Goal: Communication & Community: Ask a question

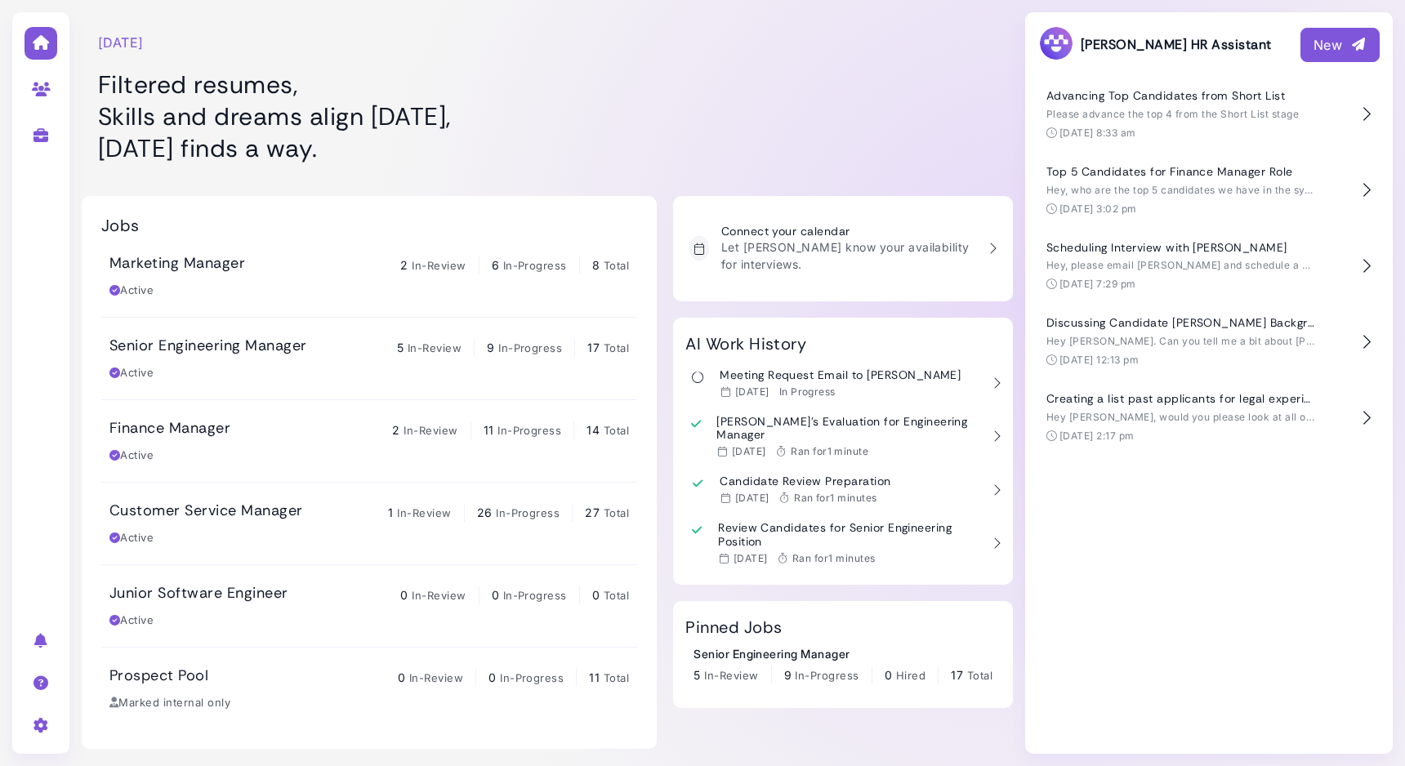
click at [899, 111] on div at bounding box center [860, 89] width 305 height 163
click at [627, 105] on h1 "Filtered resumes, Skills and dreams align today, Monday finds a way." at bounding box center [387, 117] width 578 height 96
click at [567, 115] on h1 "Filtered resumes, Skills and dreams align today, Monday finds a way." at bounding box center [387, 117] width 578 height 96
click at [940, 59] on div at bounding box center [860, 89] width 305 height 163
click at [1311, 50] on button "New" at bounding box center [1340, 45] width 79 height 34
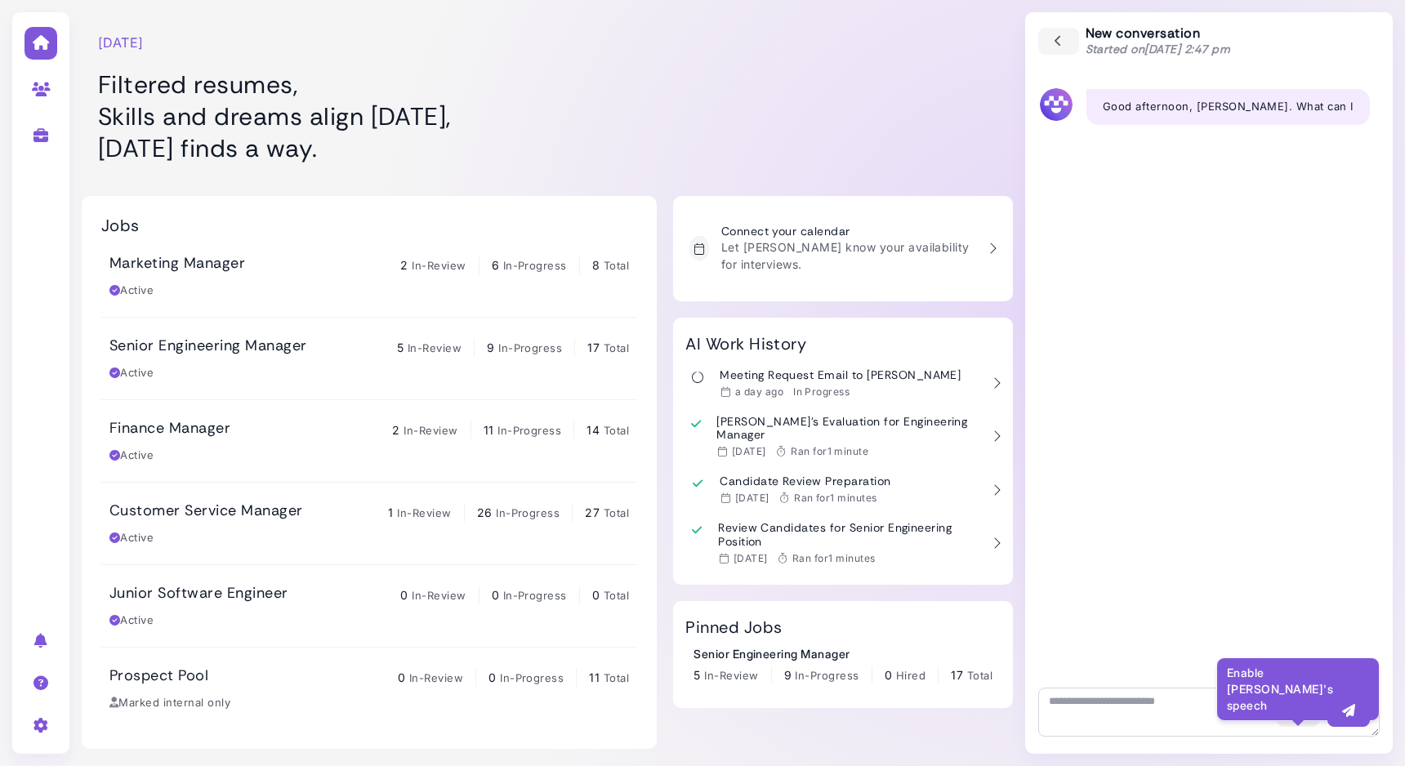
click at [1301, 716] on icon "button" at bounding box center [1298, 711] width 16 height 17
click at [1299, 720] on icon "button" at bounding box center [1298, 711] width 16 height 17
click at [1297, 716] on icon "button" at bounding box center [1298, 711] width 16 height 17
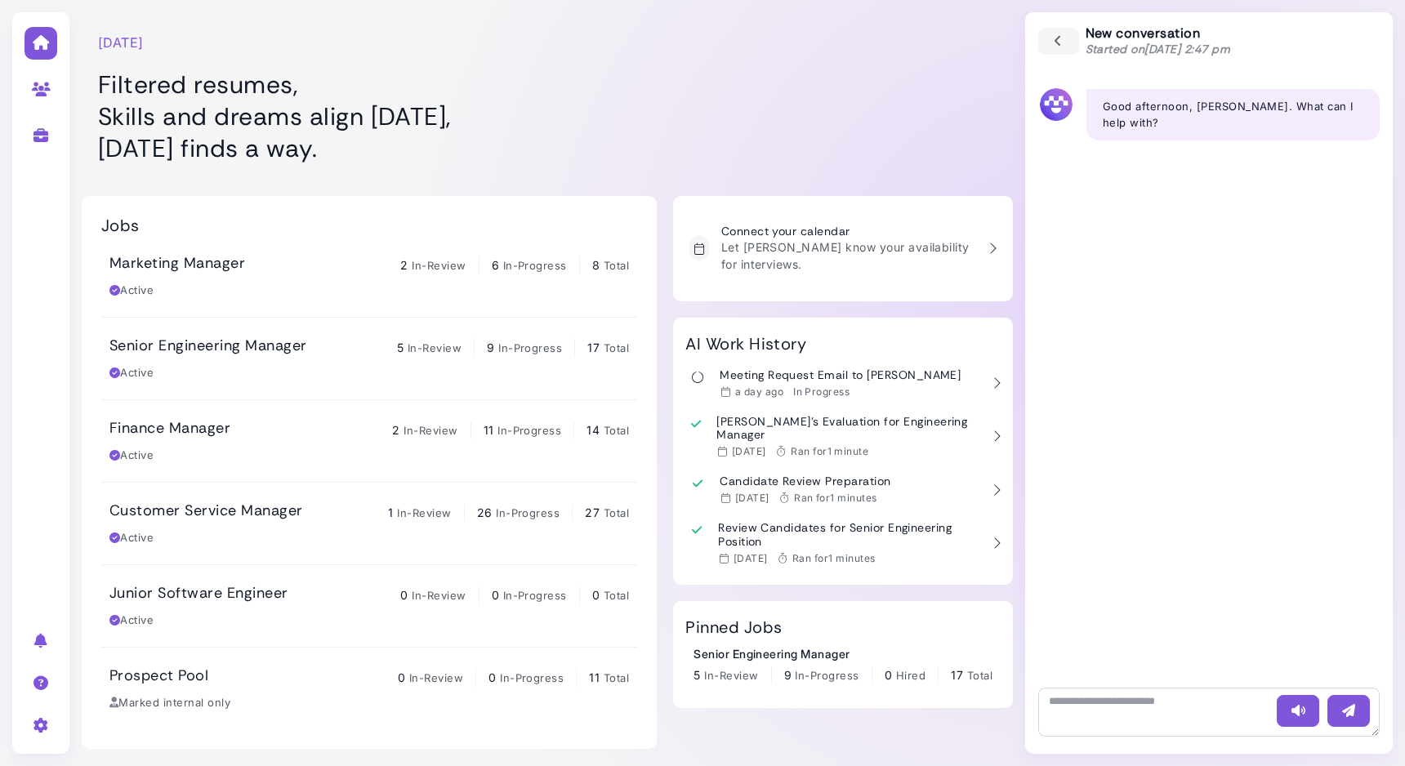
click at [1086, 69] on div "New conversation Started on [DATE] 2:47 pm" at bounding box center [1209, 41] width 368 height 58
click at [1069, 51] on button "button" at bounding box center [1059, 41] width 42 height 29
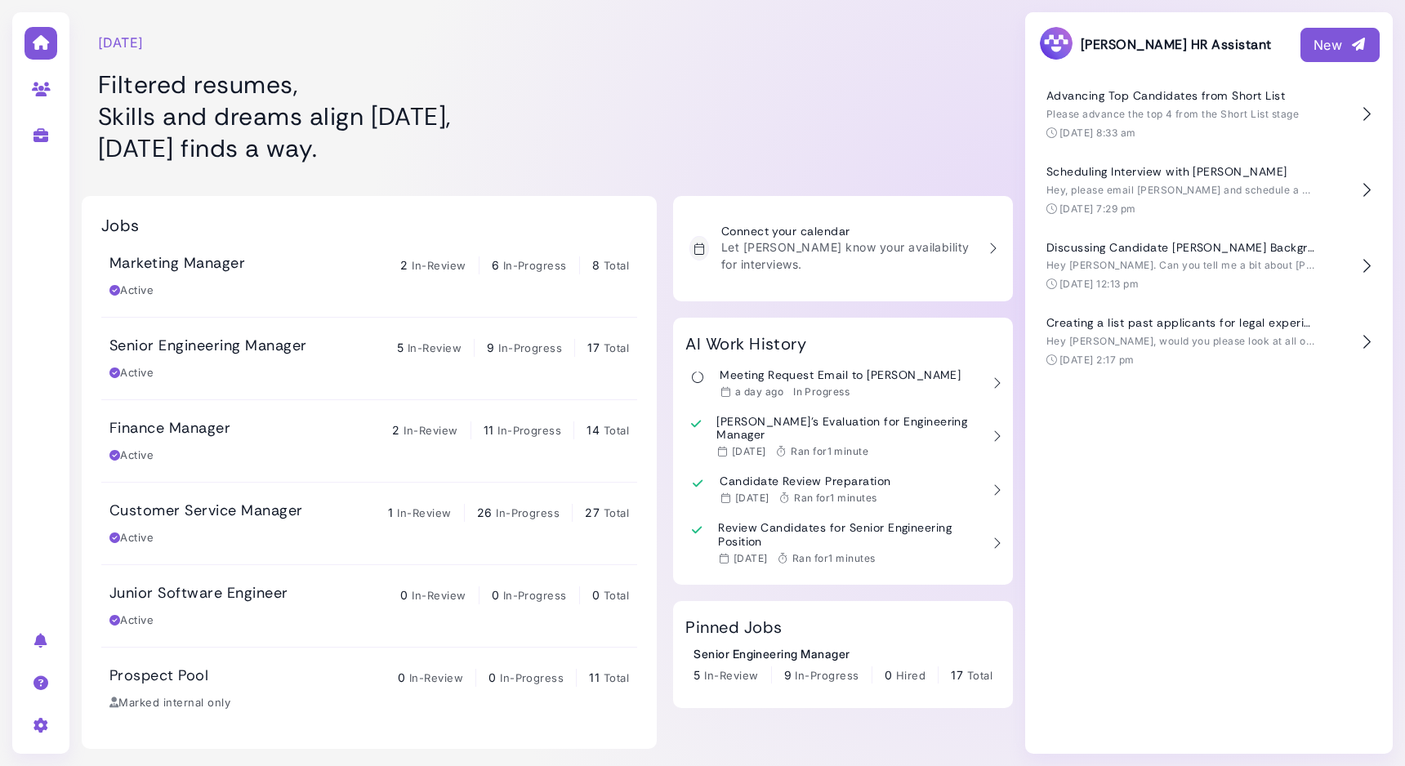
click at [1302, 44] on button "New" at bounding box center [1340, 45] width 79 height 34
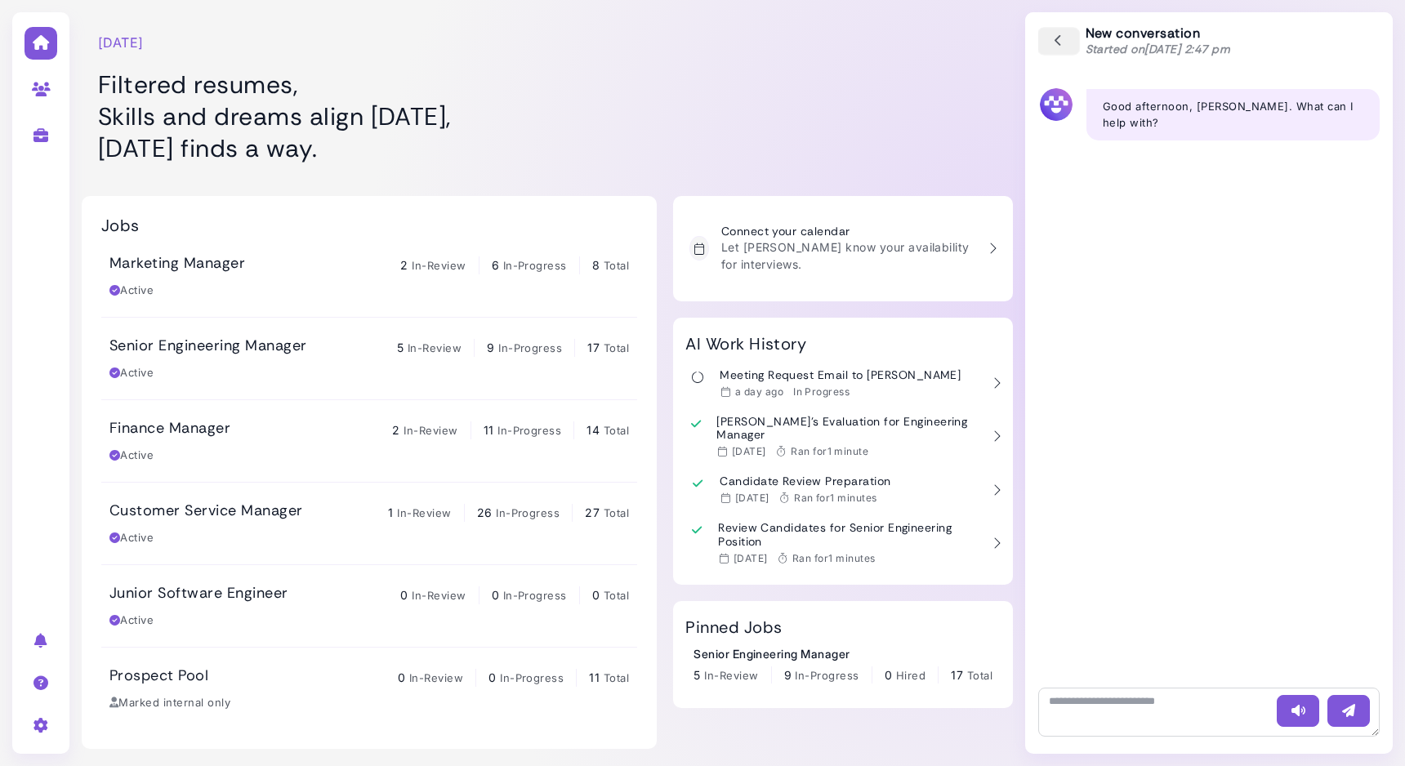
click at [1045, 42] on button "button" at bounding box center [1059, 41] width 42 height 29
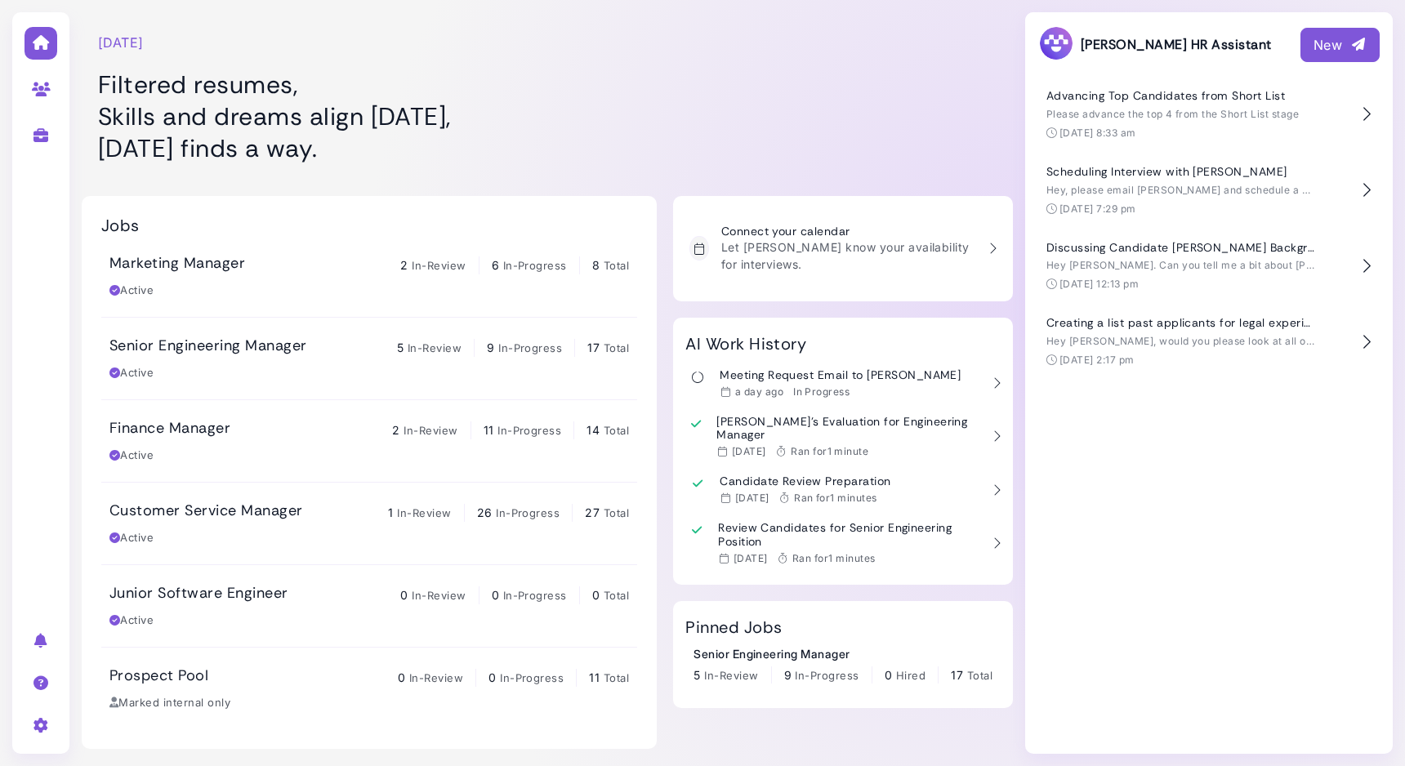
click at [748, 78] on div at bounding box center [860, 89] width 305 height 163
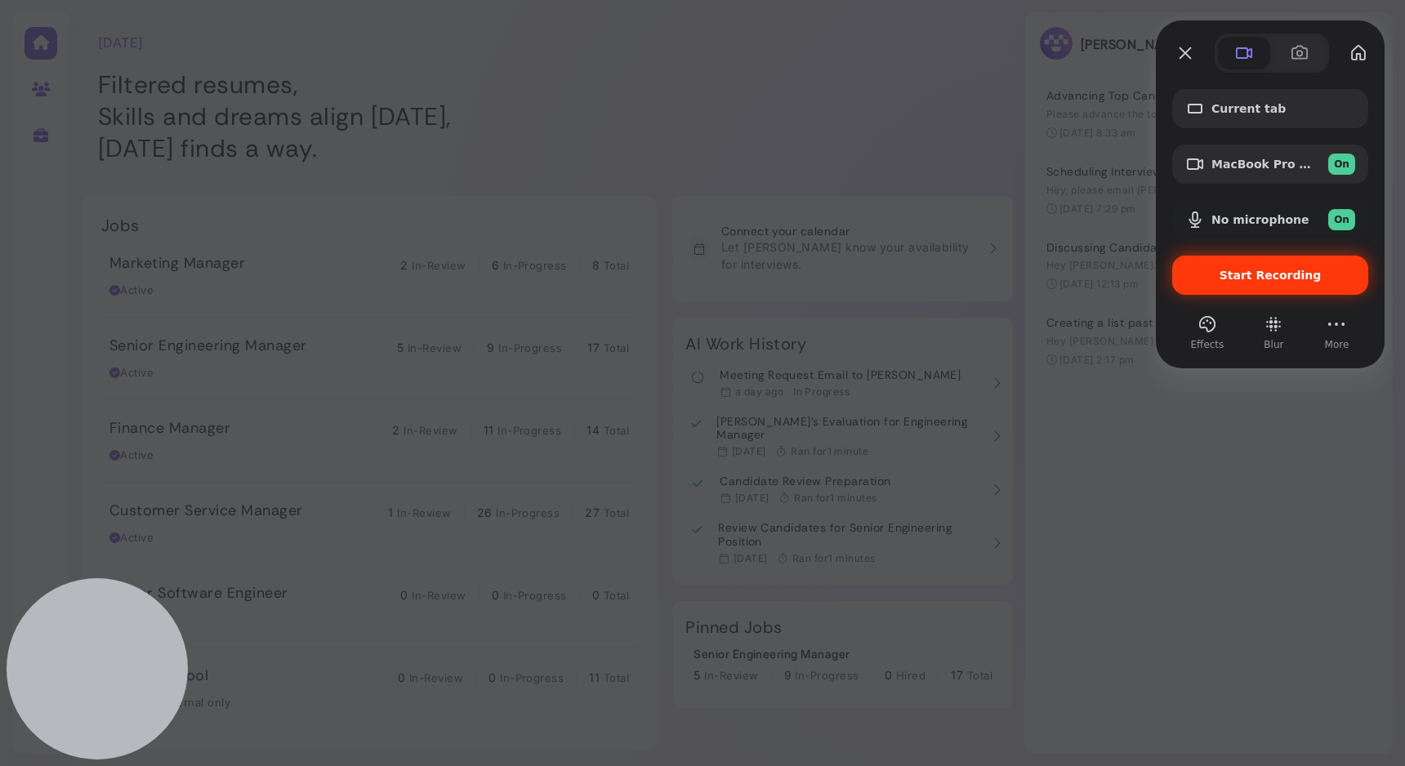
click at [1270, 260] on div "Start Recording" at bounding box center [1270, 275] width 196 height 39
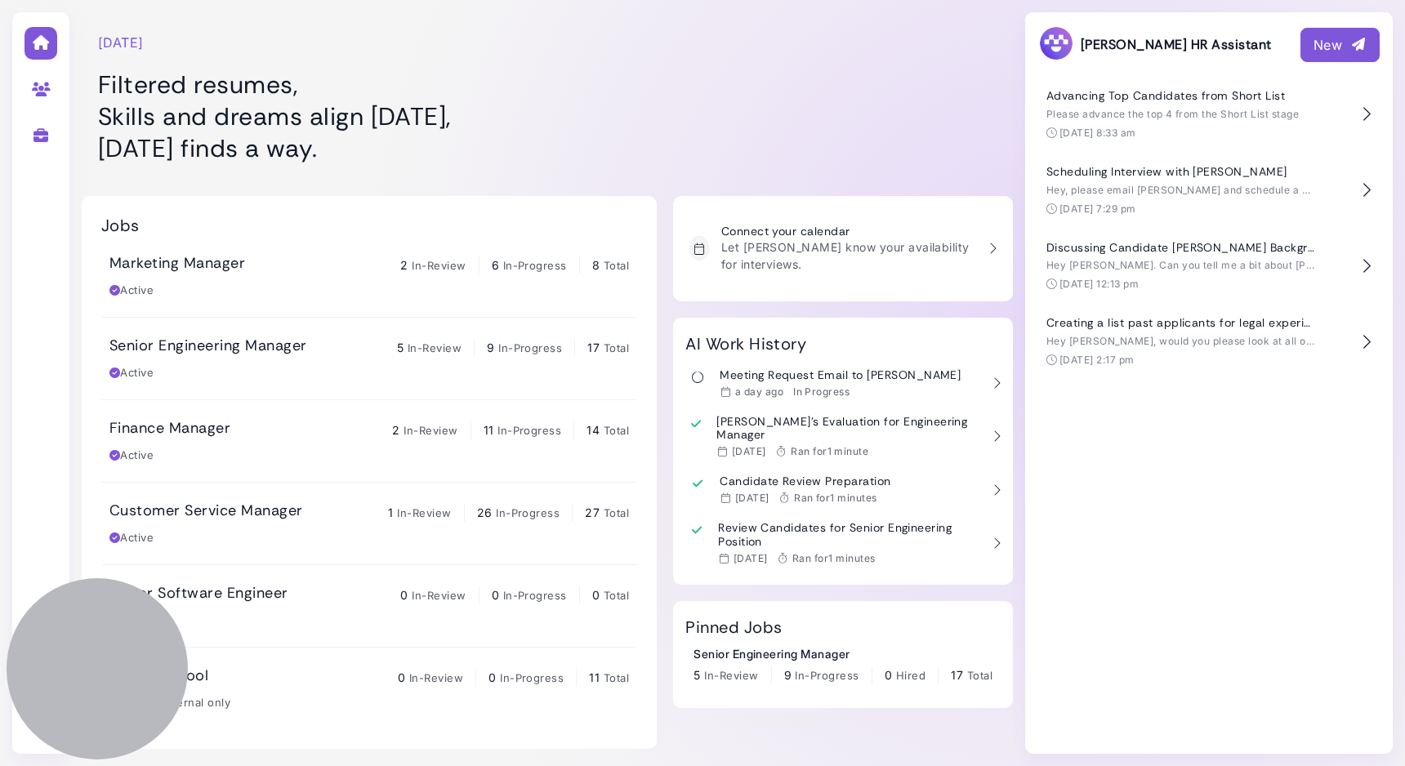
click at [1318, 53] on div "New" at bounding box center [1340, 45] width 53 height 20
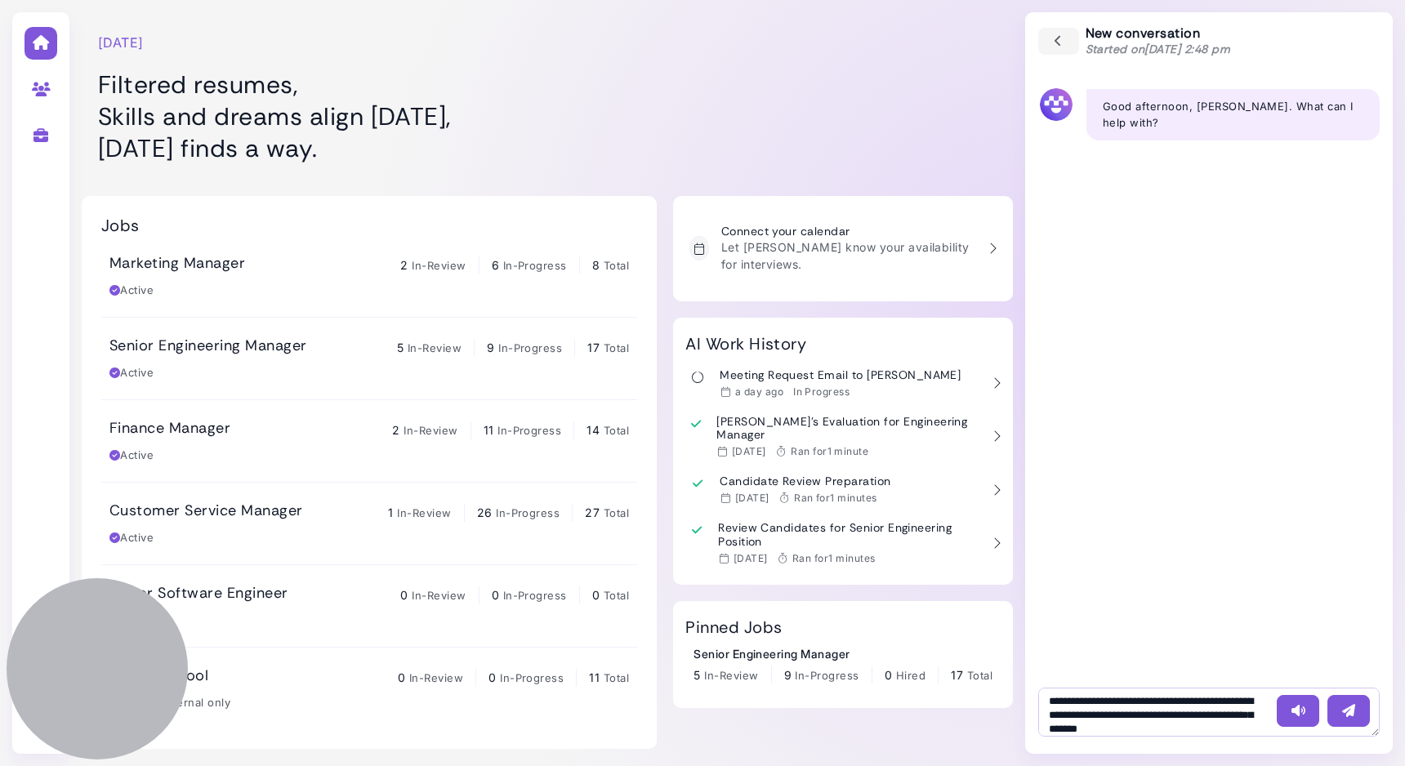
type textarea "**********"
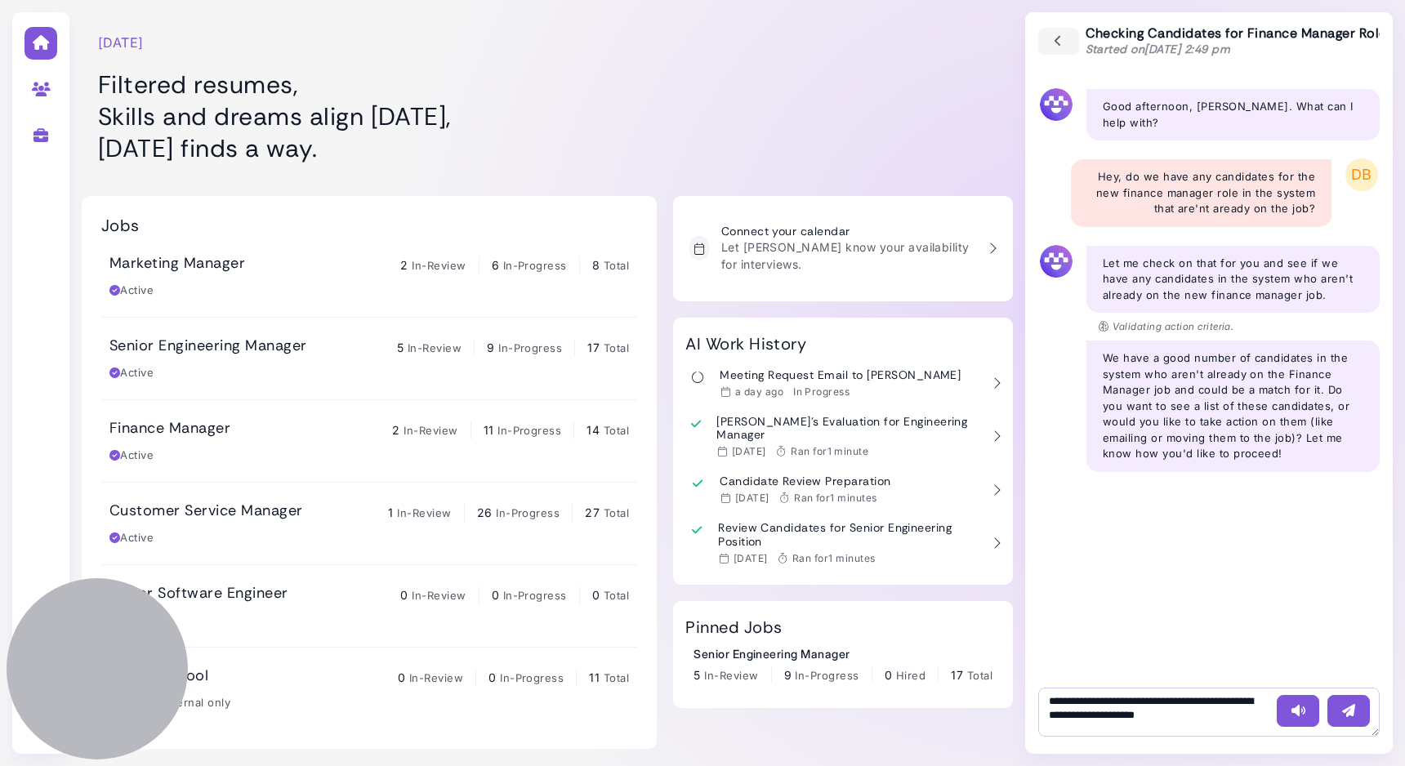
type textarea "**********"
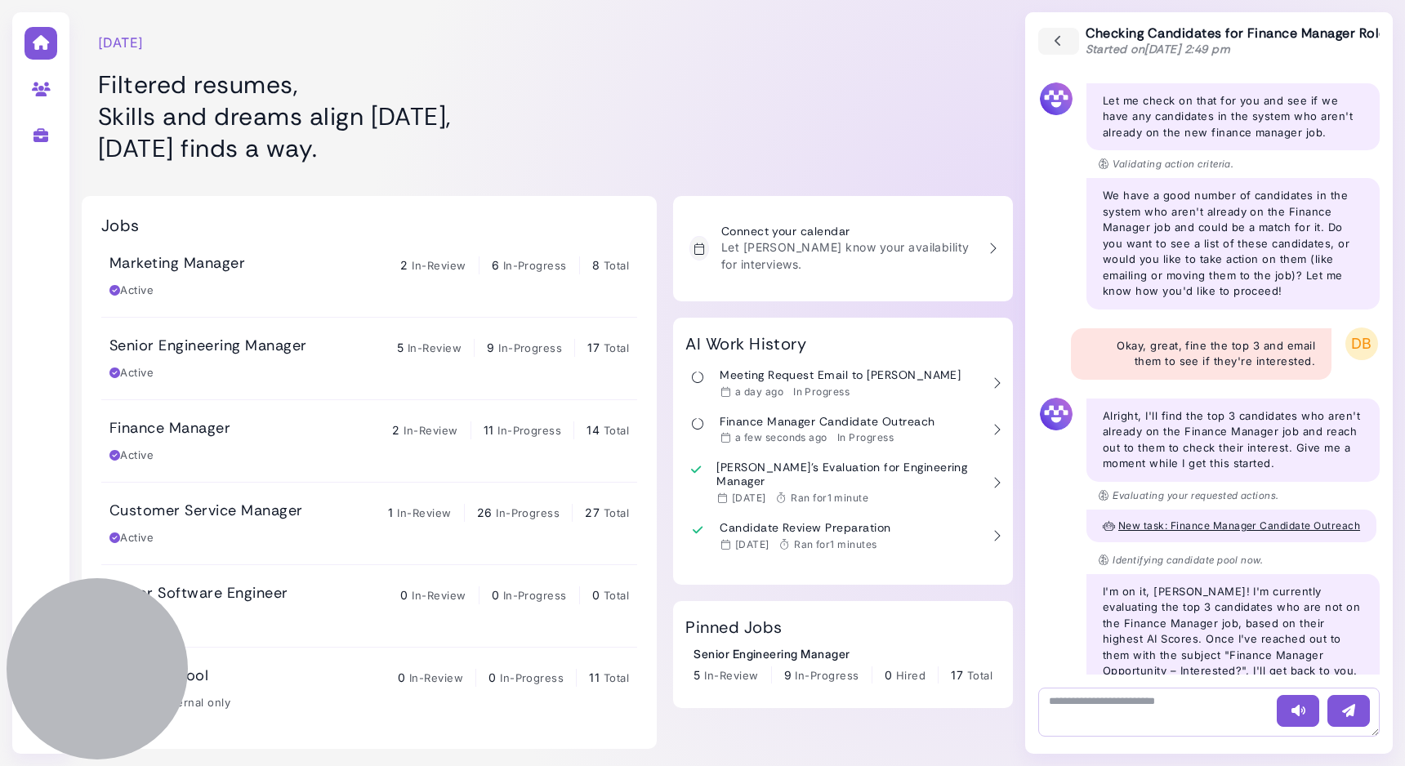
scroll to position [203, 0]
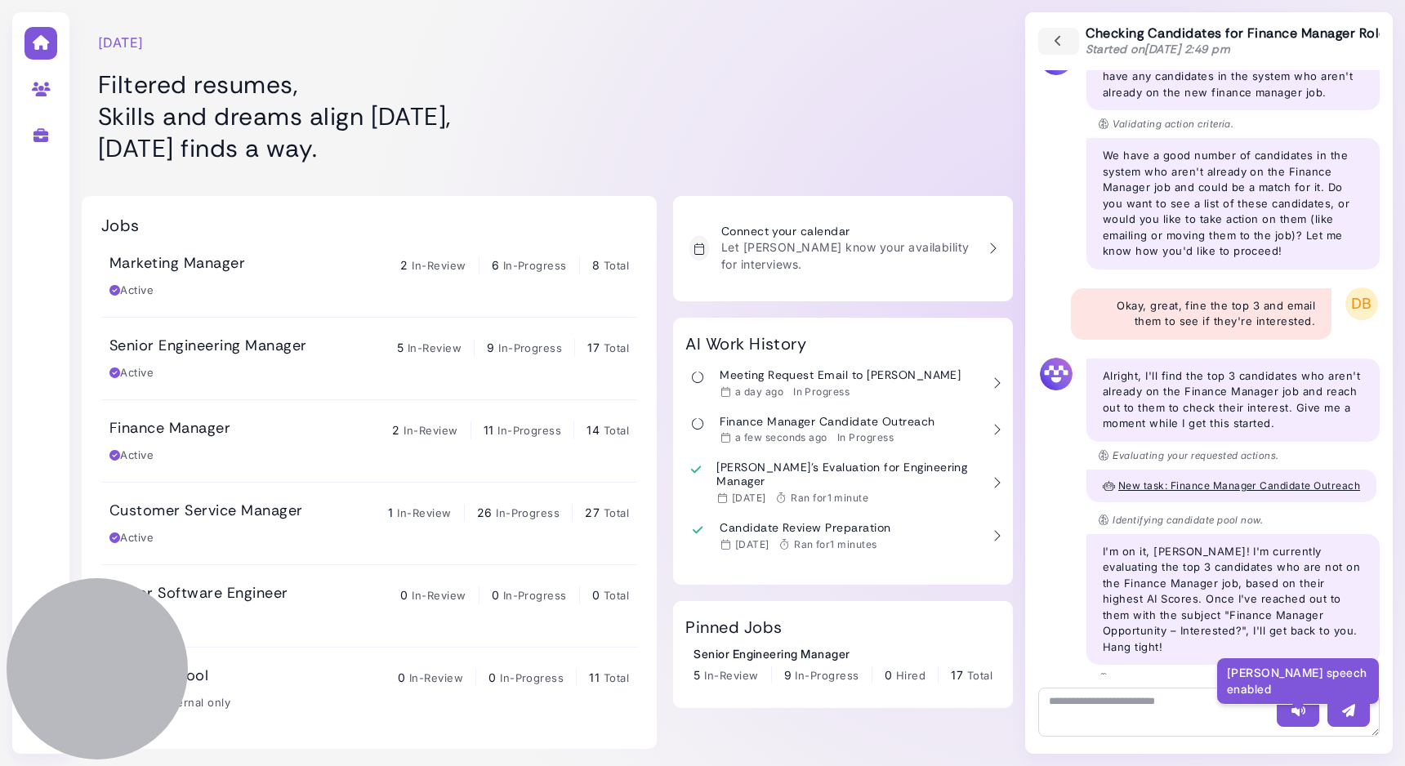
click at [1288, 718] on button "button" at bounding box center [1298, 711] width 42 height 32
click at [1054, 38] on icon "button" at bounding box center [1058, 42] width 15 height 18
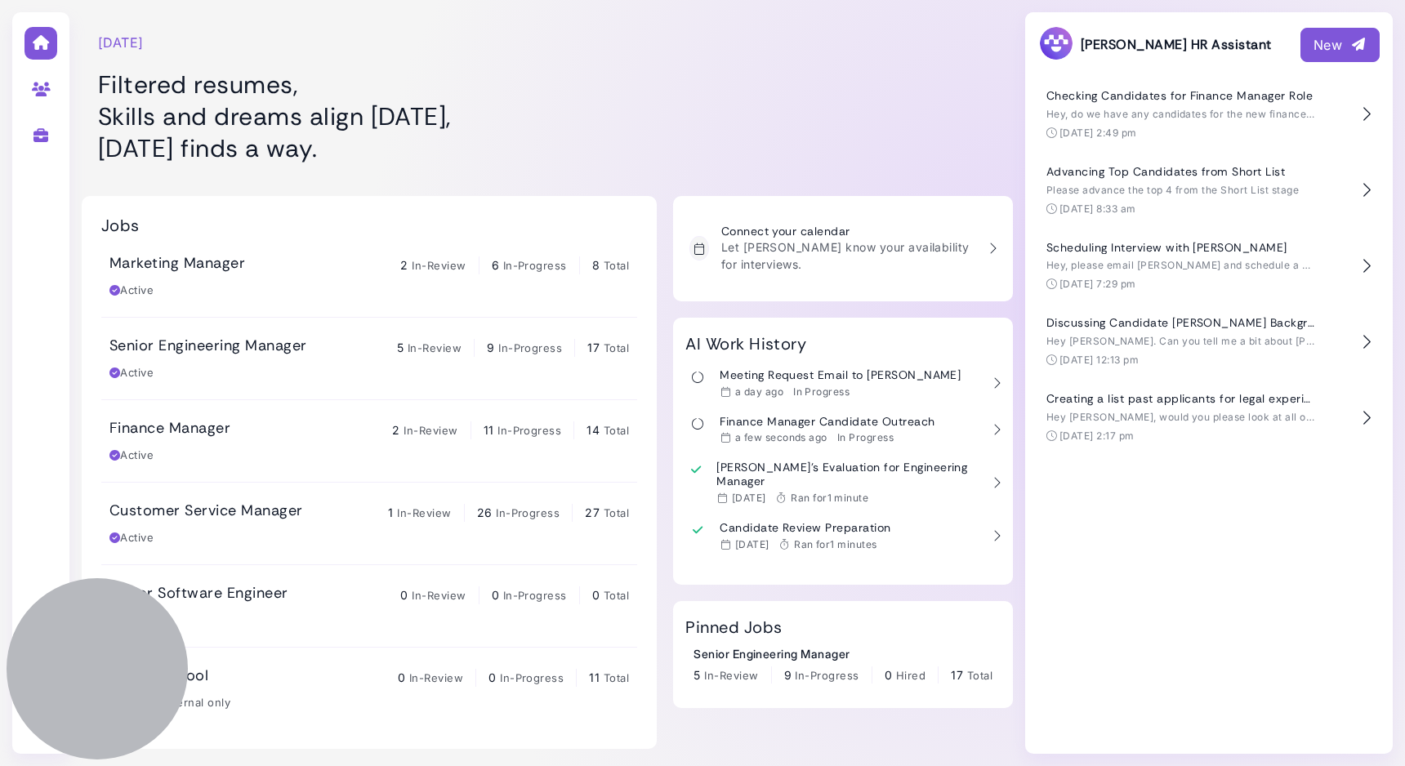
click at [283, 362] on div "Senior Engineering Manager 5 In-Review 9 In-Progress 17 Total Active" at bounding box center [369, 359] width 520 height 44
